Goal: Task Accomplishment & Management: Check status

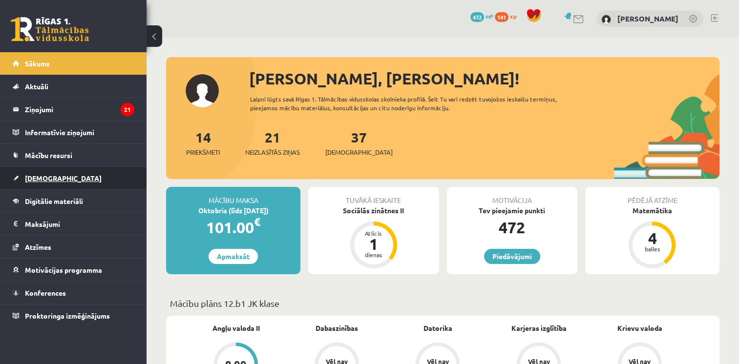
click at [38, 179] on span "[DEMOGRAPHIC_DATA]" at bounding box center [63, 178] width 77 height 9
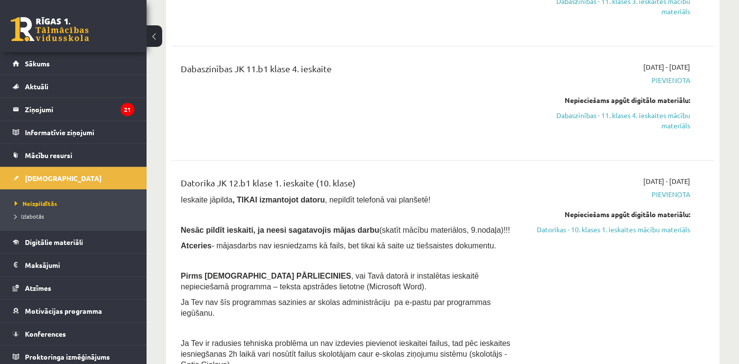
scroll to position [669, 0]
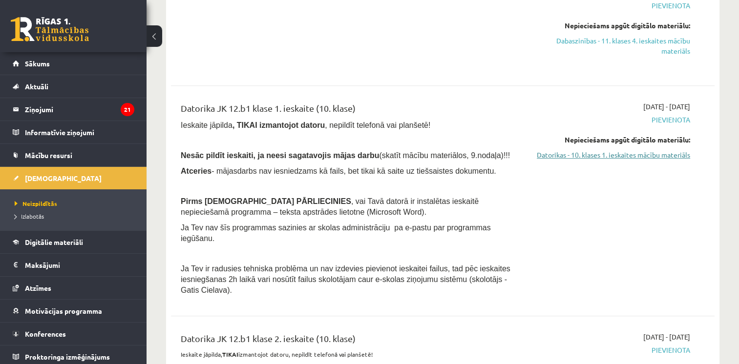
click at [633, 150] on link "Datorikas - 10. klases 1. ieskaites mācību materiāls" at bounding box center [610, 155] width 160 height 10
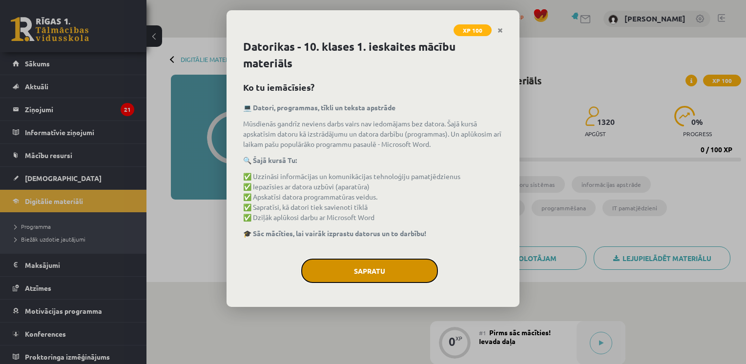
click at [336, 272] on button "Sapratu" at bounding box center [369, 271] width 137 height 24
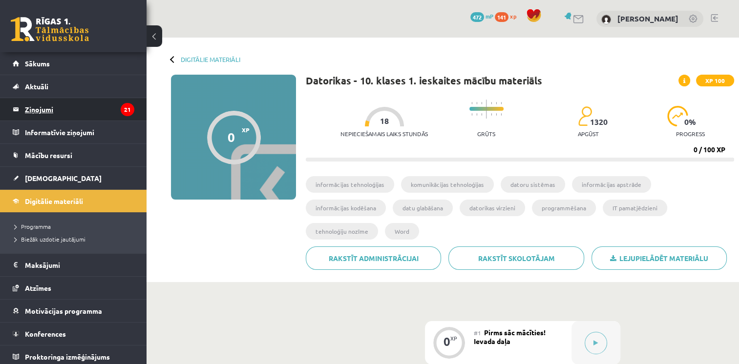
click at [48, 110] on legend "Ziņojumi 21" at bounding box center [79, 109] width 109 height 22
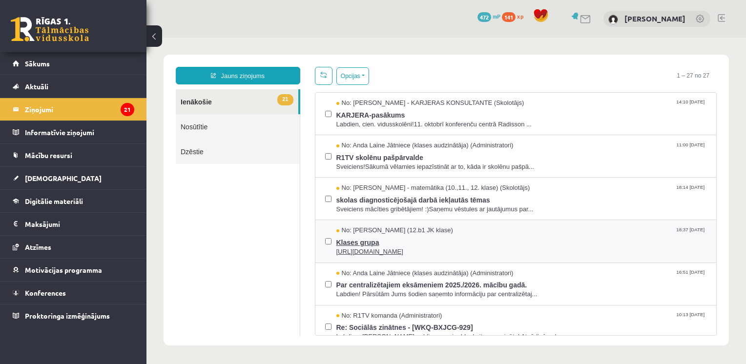
click at [406, 243] on span "Klases grupa" at bounding box center [521, 241] width 371 height 12
